Goal: Information Seeking & Learning: Learn about a topic

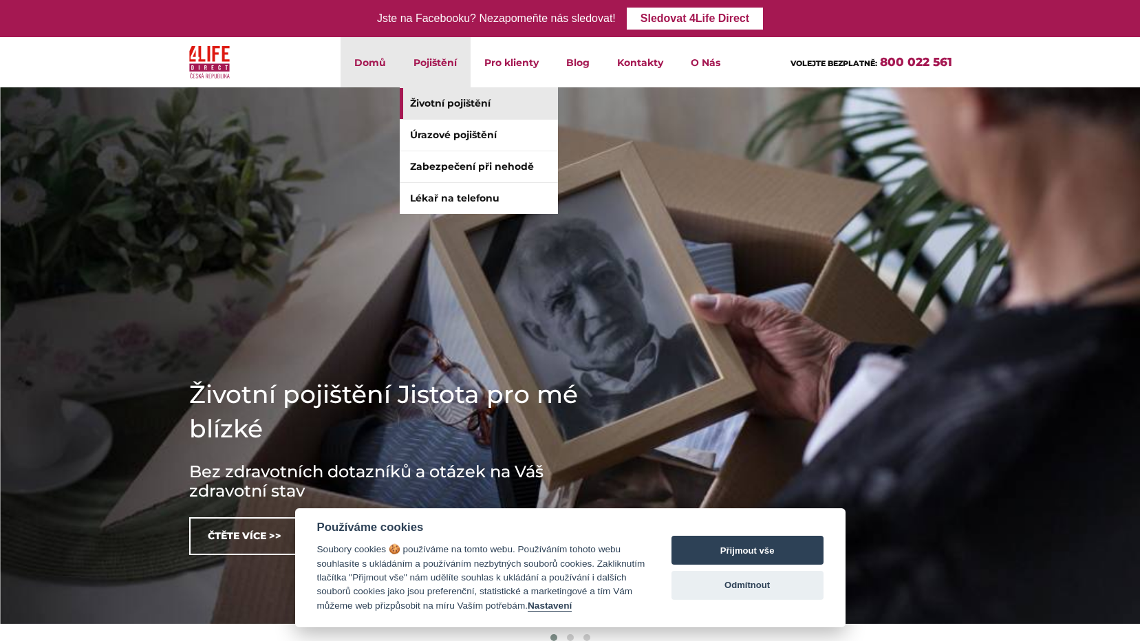
click at [437, 100] on link "Životní pojištění" at bounding box center [479, 103] width 158 height 31
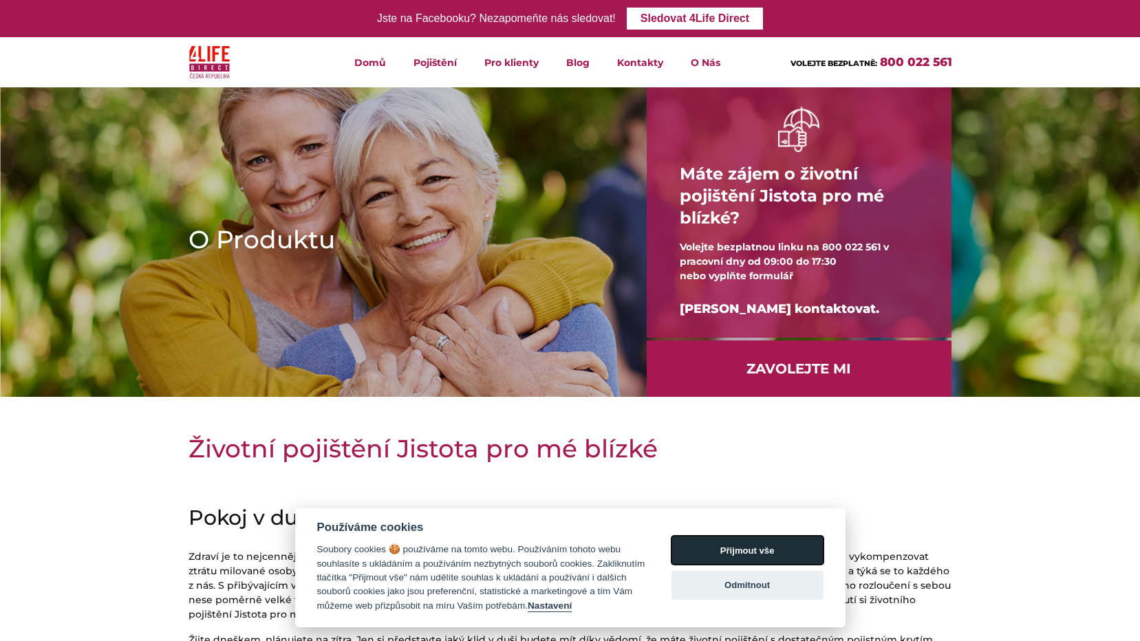
click at [730, 538] on button "Přijmout vše" at bounding box center [748, 550] width 152 height 29
checkbox input "true"
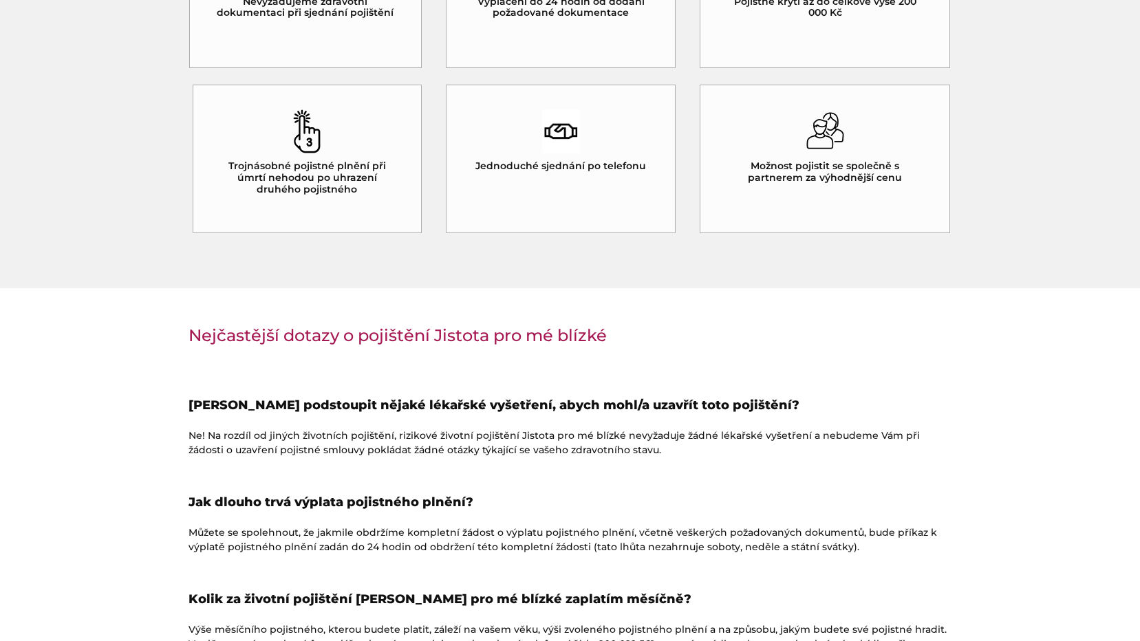
scroll to position [1376, 0]
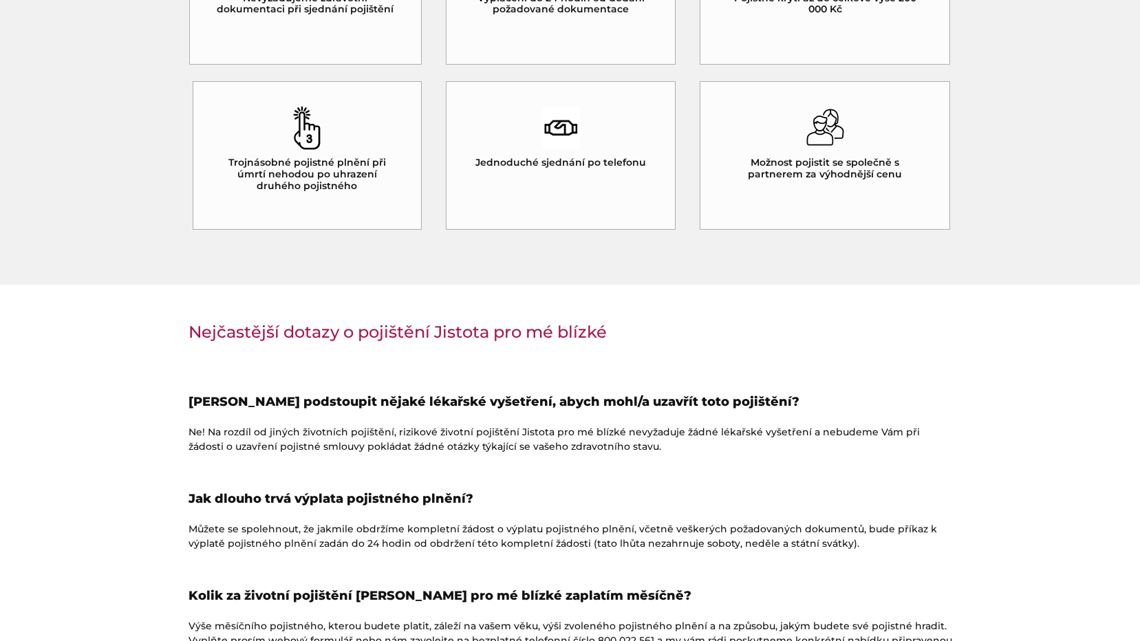
drag, startPoint x: 1117, startPoint y: 553, endPoint x: 1114, endPoint y: 632, distance: 79.9
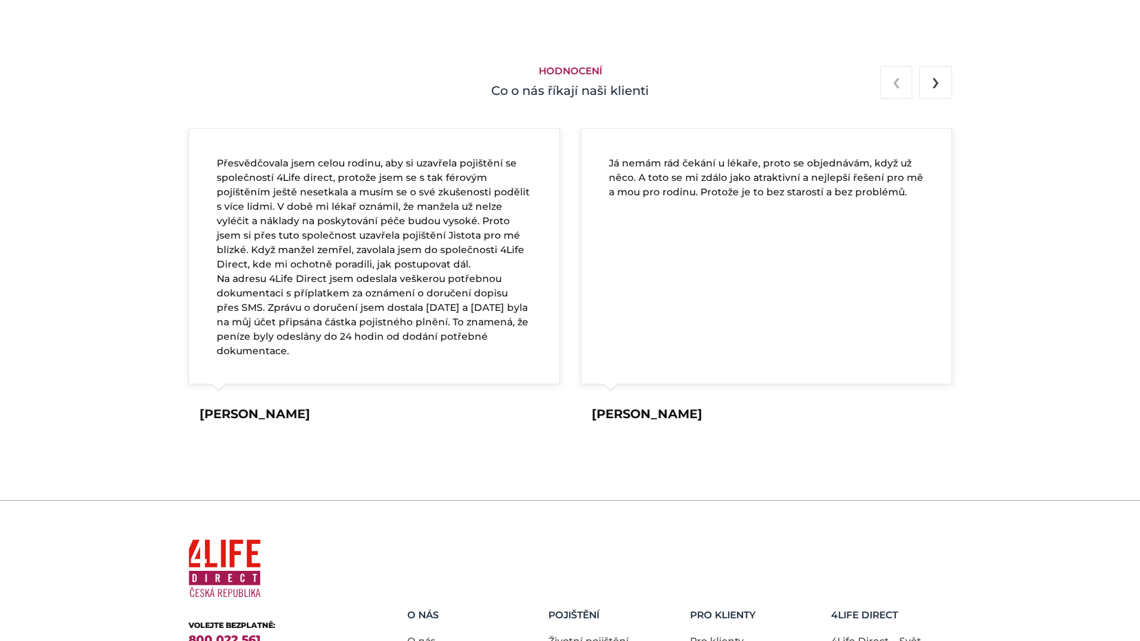
scroll to position [2604, 0]
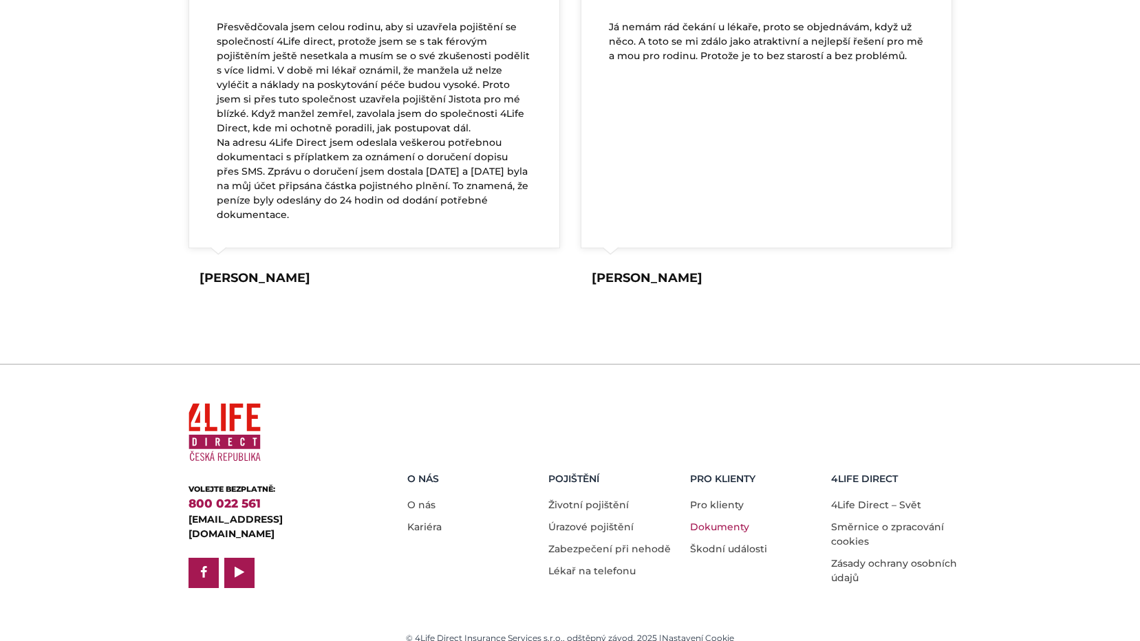
click at [736, 521] on link "Dokumenty" at bounding box center [719, 527] width 59 height 12
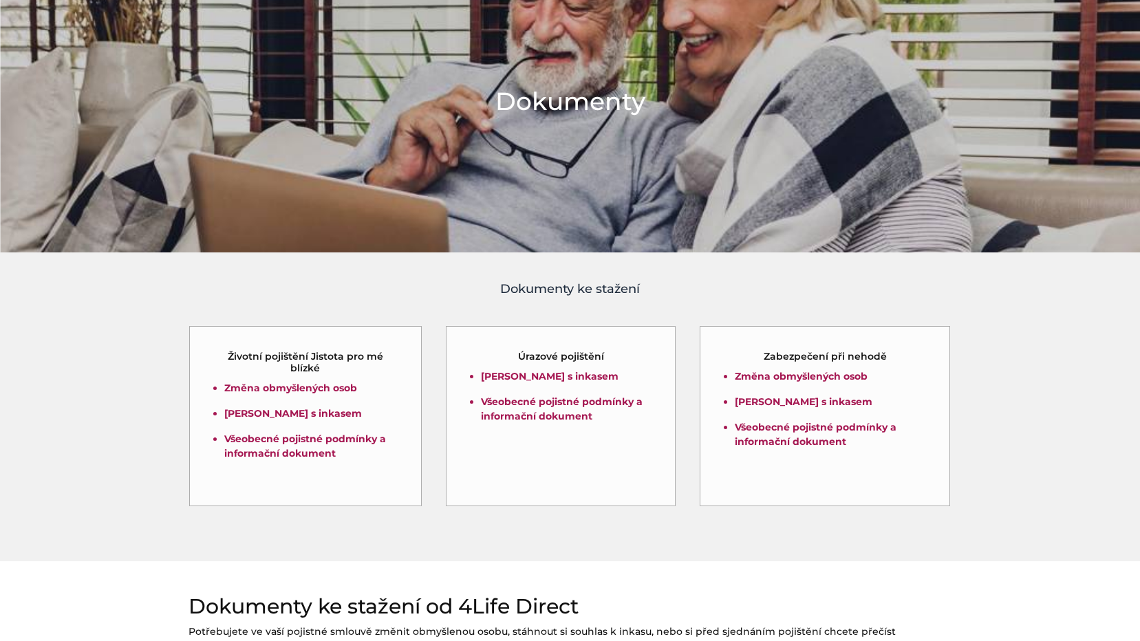
scroll to position [275, 0]
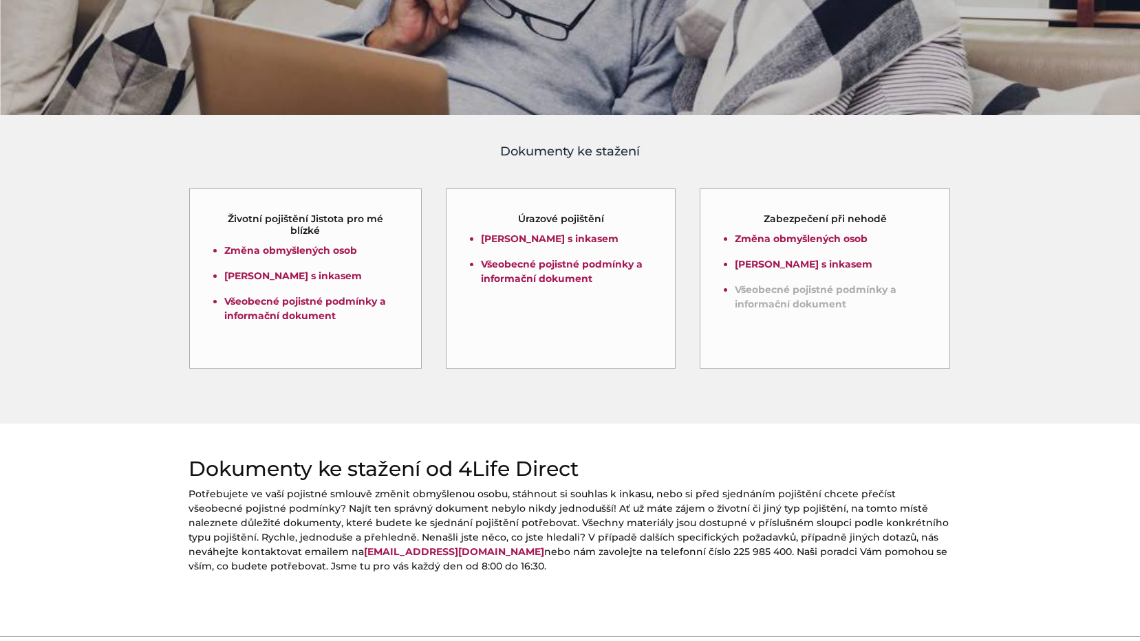
click at [760, 288] on link "Všeobecné pojistné podmínky a informační dokument" at bounding box center [816, 297] width 162 height 27
